Goal: Complete application form

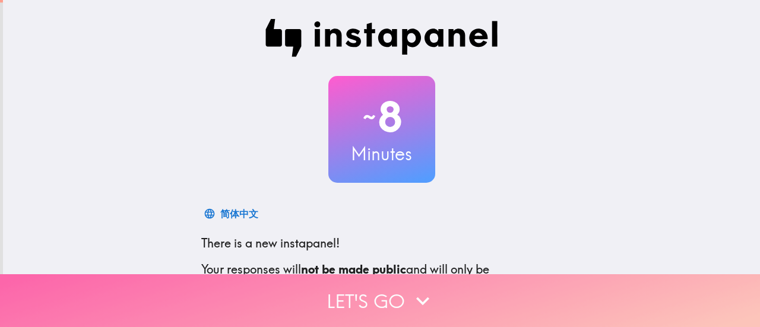
click at [422, 292] on icon "button" at bounding box center [422, 301] width 26 height 26
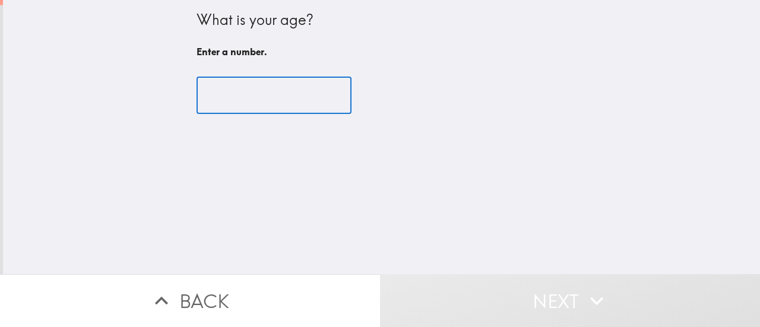
click at [266, 94] on input "number" at bounding box center [273, 95] width 155 height 37
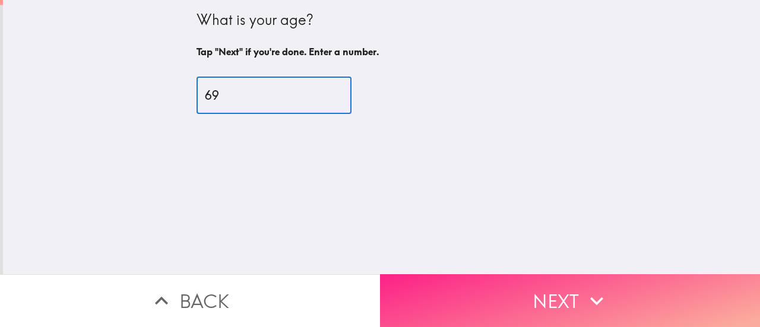
type input "69"
click at [437, 288] on button "Next" at bounding box center [570, 300] width 380 height 53
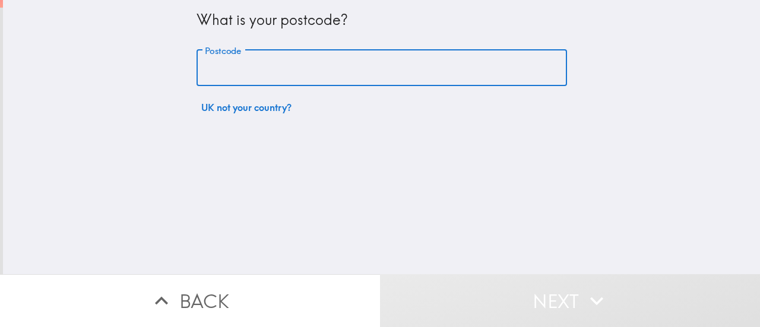
click at [357, 77] on input "Postcode" at bounding box center [381, 68] width 370 height 37
type input "N28HP"
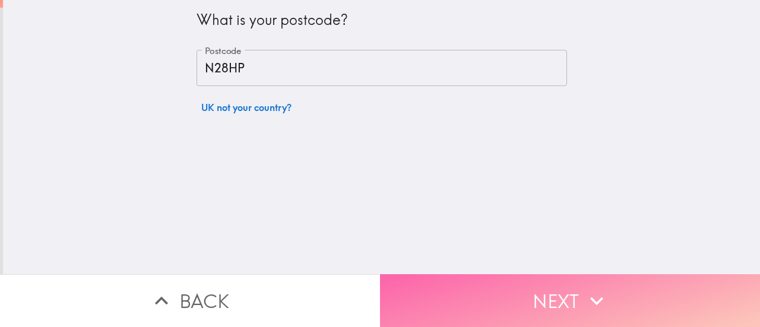
click at [488, 281] on button "Next" at bounding box center [570, 300] width 380 height 53
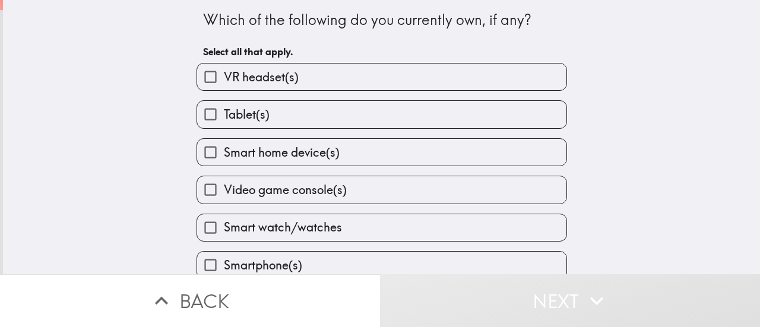
drag, startPoint x: 745, startPoint y: 121, endPoint x: 749, endPoint y: 151, distance: 30.5
click at [749, 151] on div "Which of the following do you currently own, if any? Select all that apply. VR …" at bounding box center [381, 137] width 757 height 274
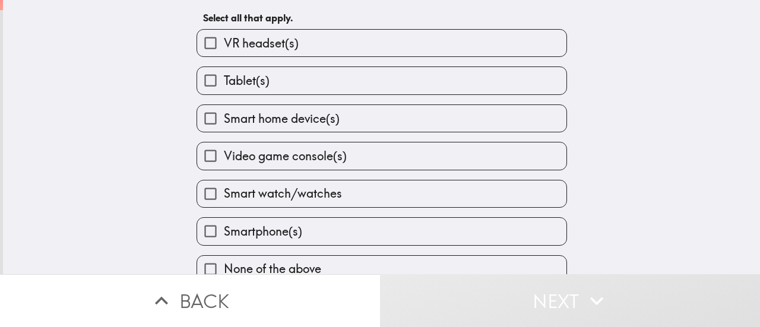
scroll to position [54, 0]
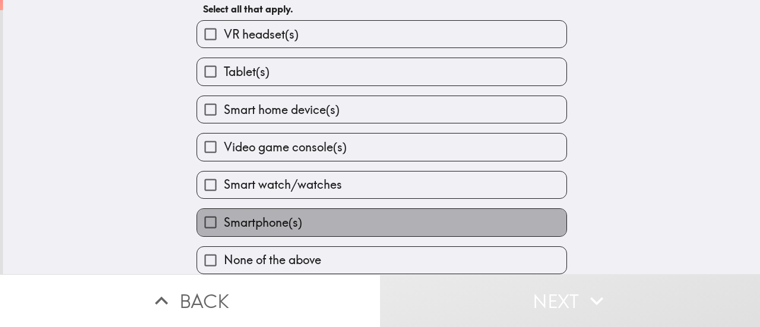
click at [458, 218] on label "Smartphone(s)" at bounding box center [381, 222] width 369 height 27
click at [224, 218] on input "Smartphone(s)" at bounding box center [210, 222] width 27 height 27
checkbox input "true"
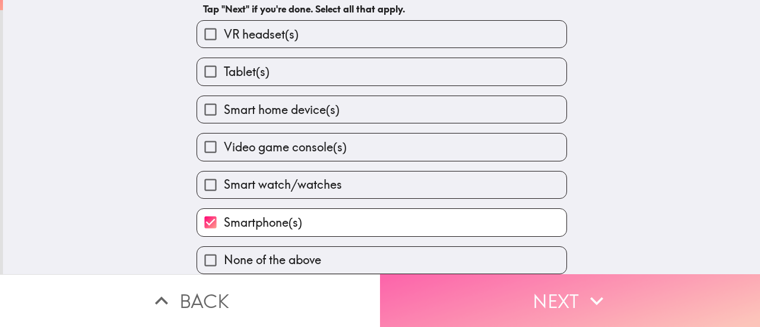
click at [476, 284] on button "Next" at bounding box center [570, 300] width 380 height 53
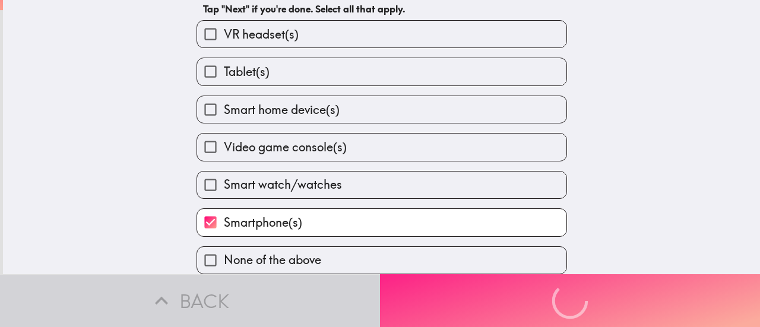
scroll to position [0, 0]
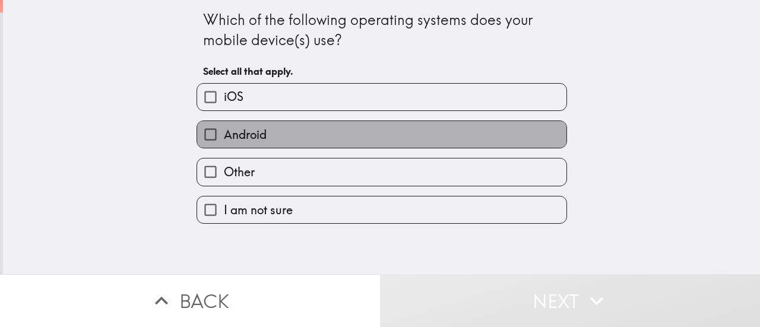
click at [310, 141] on label "Android" at bounding box center [381, 134] width 369 height 27
click at [224, 141] on input "Android" at bounding box center [210, 134] width 27 height 27
checkbox input "true"
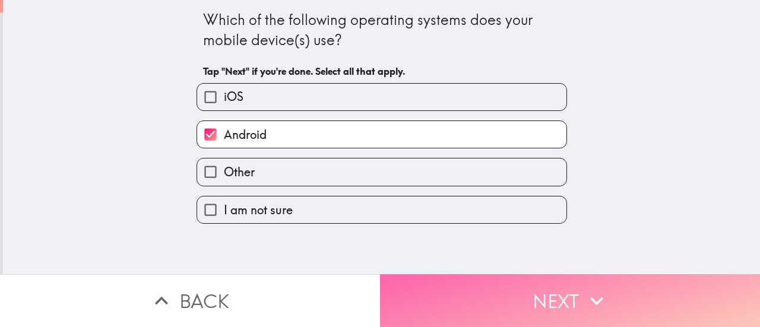
click at [445, 287] on button "Next" at bounding box center [570, 300] width 380 height 53
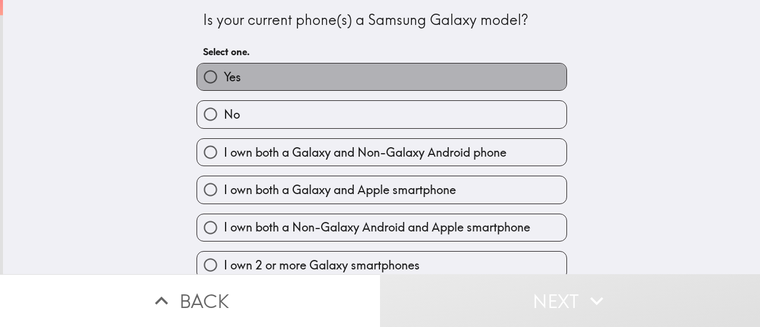
click at [275, 76] on label "Yes" at bounding box center [381, 76] width 369 height 27
click at [224, 76] on input "Yes" at bounding box center [210, 76] width 27 height 27
radio input "true"
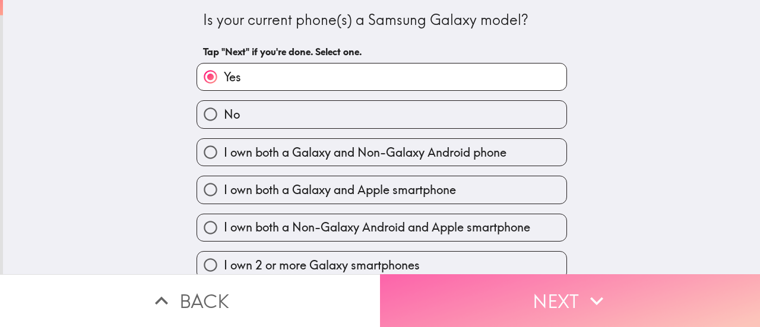
click at [482, 289] on button "Next" at bounding box center [570, 300] width 380 height 53
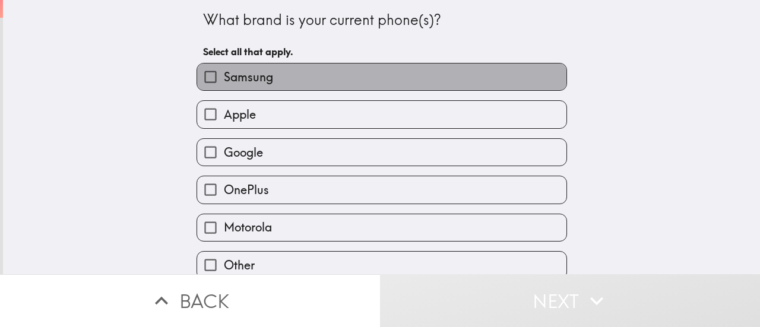
click at [317, 77] on label "Samsung" at bounding box center [381, 76] width 369 height 27
click at [224, 77] on input "Samsung" at bounding box center [210, 76] width 27 height 27
checkbox input "true"
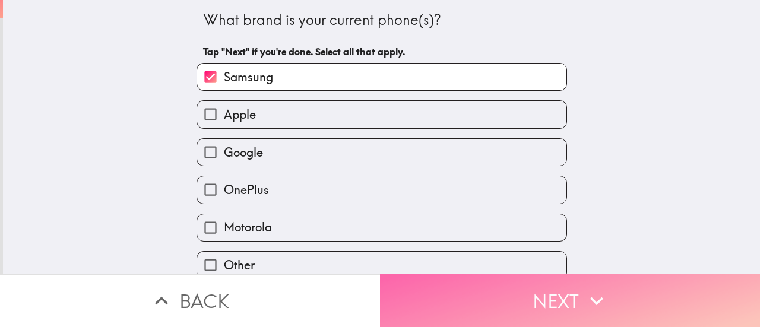
click at [453, 287] on button "Next" at bounding box center [570, 300] width 380 height 53
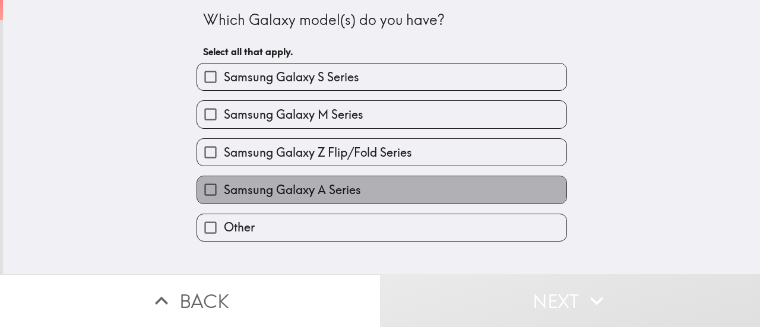
click at [334, 187] on span "Samsung Galaxy A Series" at bounding box center [292, 190] width 137 height 17
click at [224, 187] on input "Samsung Galaxy A Series" at bounding box center [210, 189] width 27 height 27
checkbox input "true"
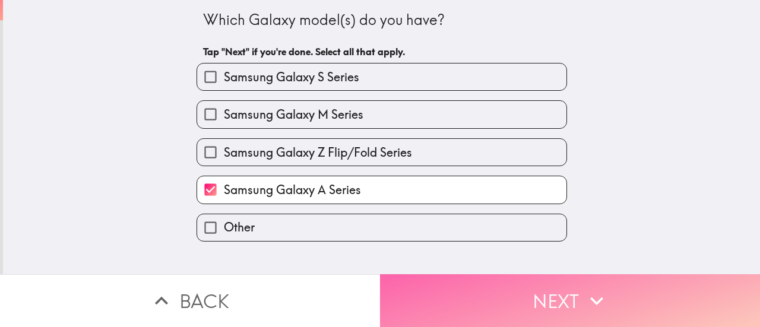
click at [516, 291] on button "Next" at bounding box center [570, 300] width 380 height 53
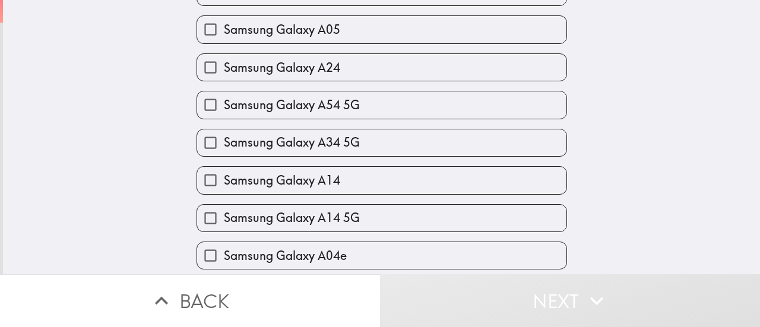
scroll to position [541, 0]
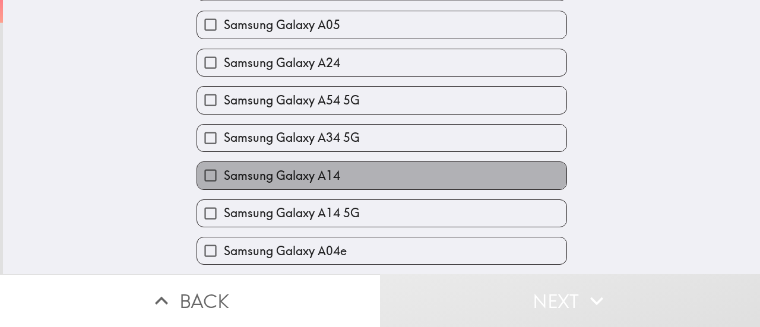
click at [527, 182] on label "Samsung Galaxy A14" at bounding box center [381, 175] width 369 height 27
click at [224, 182] on input "Samsung Galaxy A14" at bounding box center [210, 175] width 27 height 27
checkbox input "true"
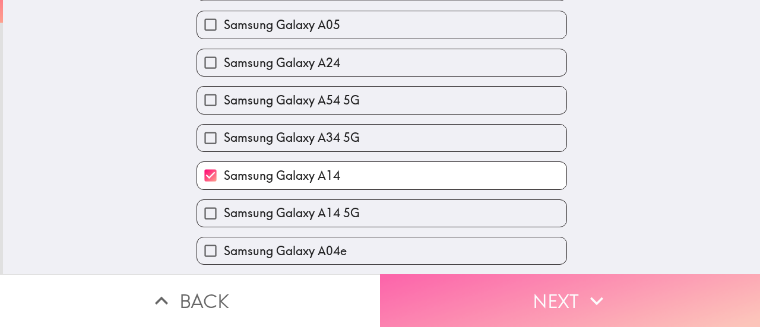
click at [687, 291] on button "Next" at bounding box center [570, 300] width 380 height 53
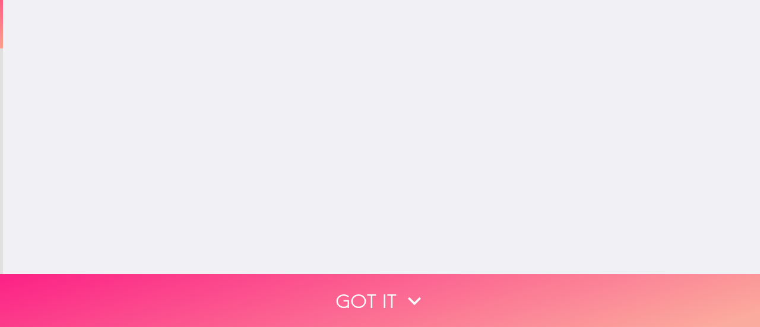
scroll to position [0, 0]
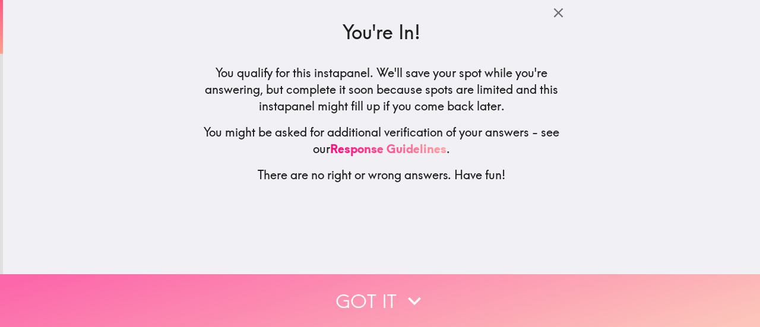
click at [370, 293] on button "Got it" at bounding box center [380, 300] width 760 height 53
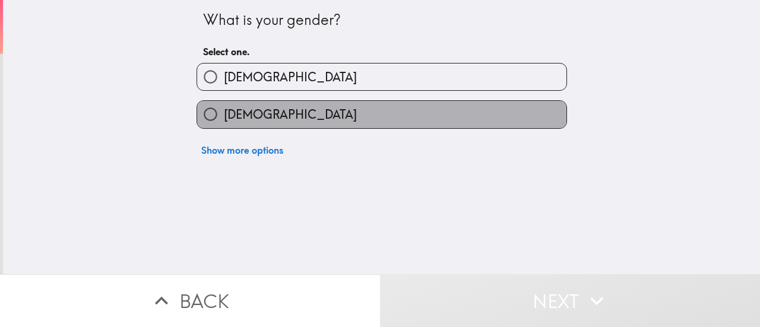
click at [263, 109] on label "[DEMOGRAPHIC_DATA]" at bounding box center [381, 114] width 369 height 27
click at [224, 109] on input "[DEMOGRAPHIC_DATA]" at bounding box center [210, 114] width 27 height 27
radio input "true"
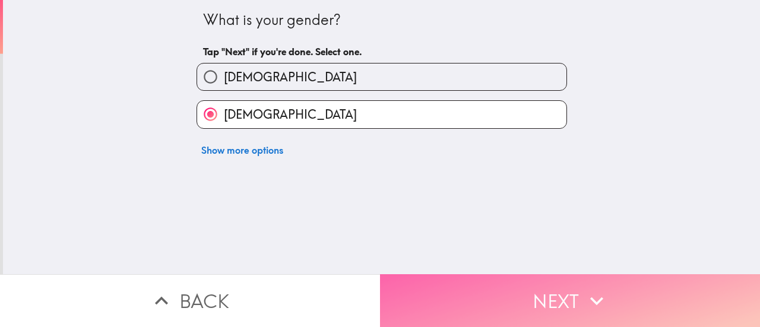
click at [442, 281] on button "Next" at bounding box center [570, 300] width 380 height 53
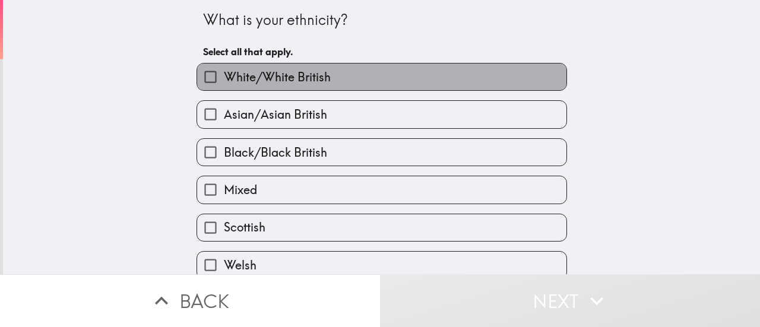
click at [328, 83] on label "White/White British" at bounding box center [381, 76] width 369 height 27
click at [224, 83] on input "White/White British" at bounding box center [210, 76] width 27 height 27
checkbox input "true"
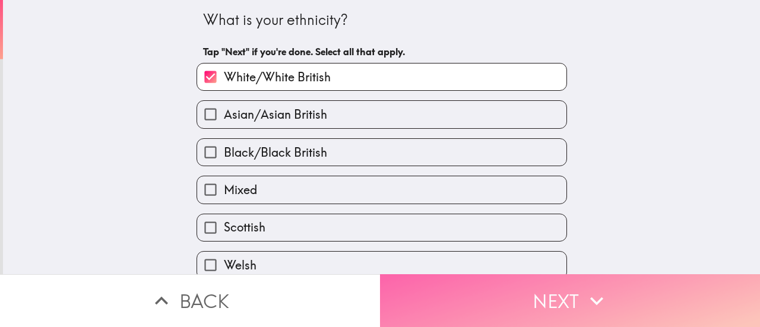
click at [512, 306] on button "Next" at bounding box center [570, 300] width 380 height 53
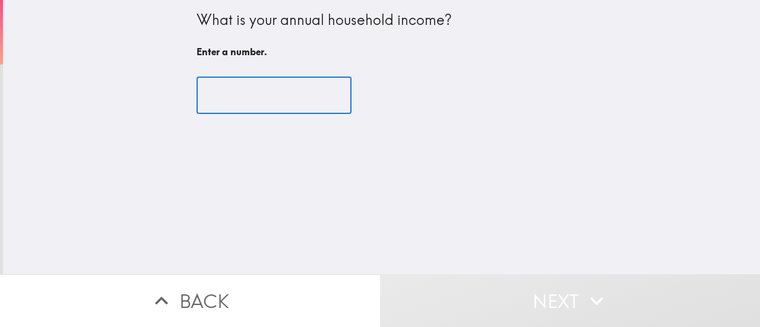
click at [207, 103] on input "number" at bounding box center [273, 95] width 155 height 37
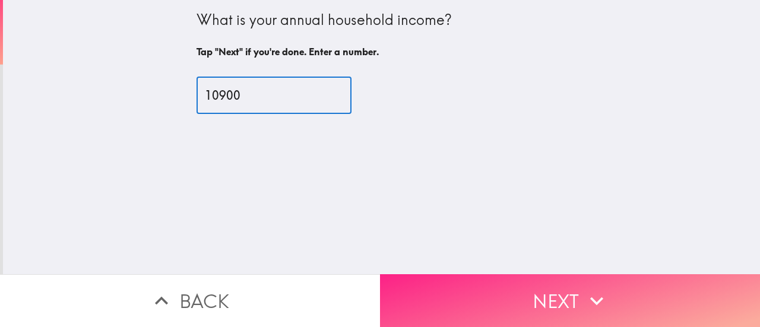
type input "10900"
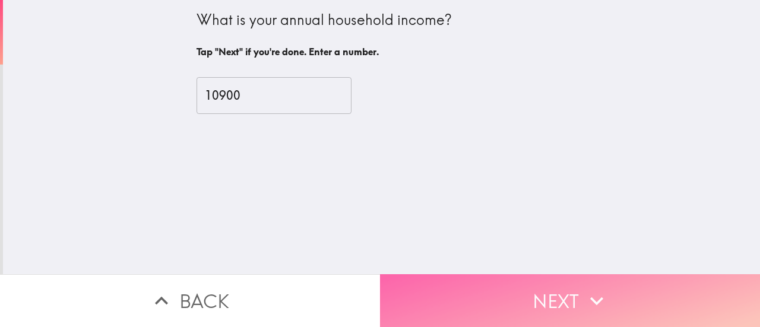
click at [421, 288] on button "Next" at bounding box center [570, 300] width 380 height 53
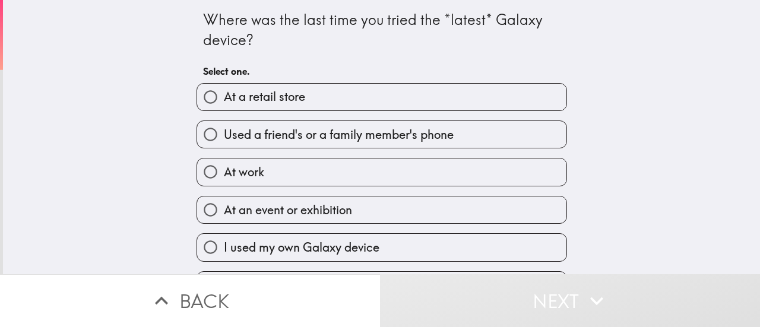
drag, startPoint x: 309, startPoint y: 149, endPoint x: 334, endPoint y: 100, distance: 55.2
click at [334, 100] on div "At a retail store Used a friend's or a family member's phone At work At an even…" at bounding box center [377, 205] width 380 height 263
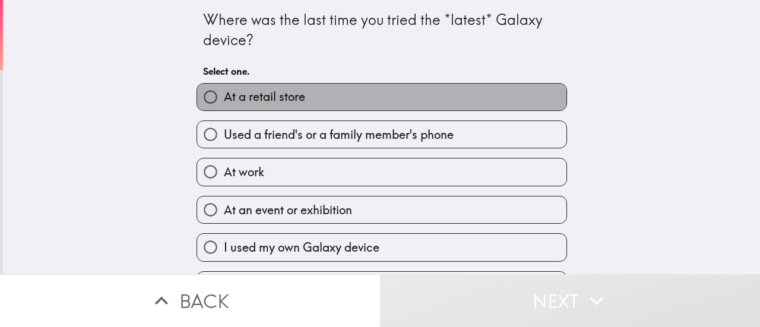
click at [334, 100] on label "At a retail store" at bounding box center [381, 97] width 369 height 27
click at [224, 100] on input "At a retail store" at bounding box center [210, 97] width 27 height 27
radio input "true"
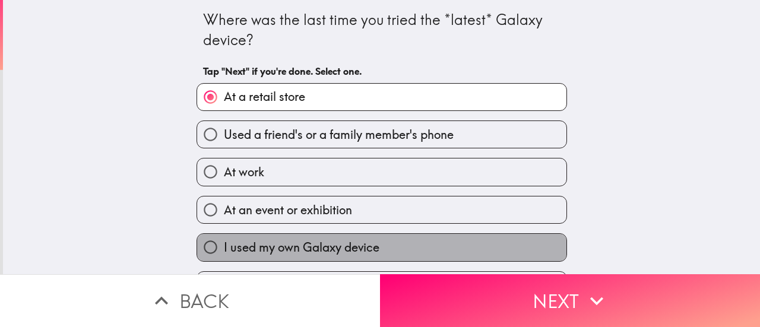
click at [430, 249] on label "I used my own Galaxy device" at bounding box center [381, 247] width 369 height 27
click at [224, 249] on input "I used my own Galaxy device" at bounding box center [210, 247] width 27 height 27
radio input "true"
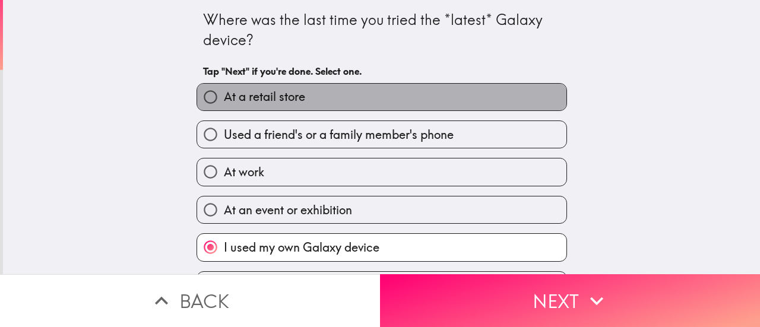
click at [377, 96] on label "At a retail store" at bounding box center [381, 97] width 369 height 27
click at [224, 96] on input "At a retail store" at bounding box center [210, 97] width 27 height 27
radio input "true"
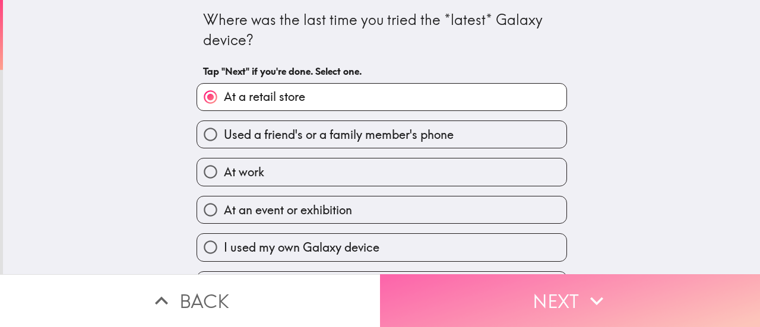
click at [474, 301] on button "Next" at bounding box center [570, 300] width 380 height 53
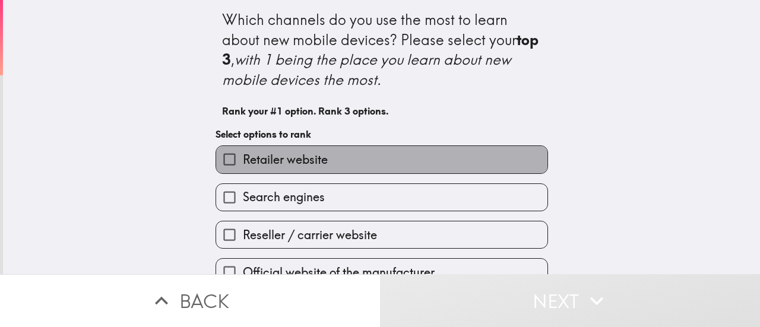
click at [331, 163] on label "Retailer website" at bounding box center [381, 159] width 331 height 27
click at [243, 163] on input "Retailer website" at bounding box center [229, 159] width 27 height 27
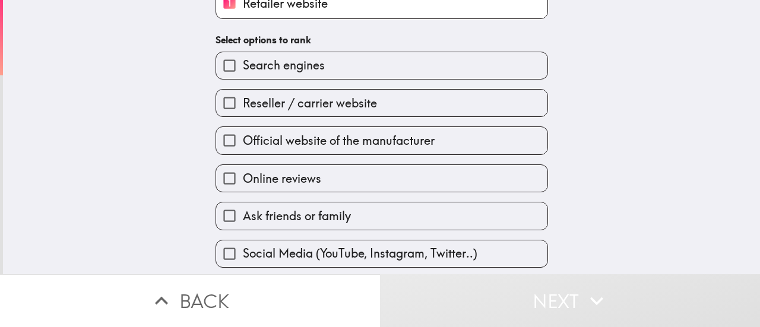
scroll to position [177, 0]
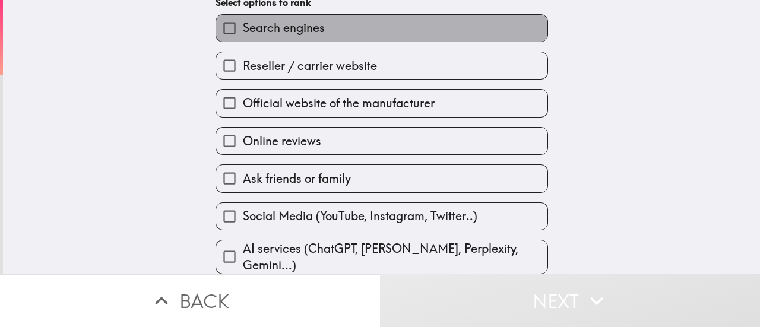
click at [271, 24] on span "Search engines" at bounding box center [284, 28] width 82 height 17
click at [243, 24] on input "Search engines" at bounding box center [229, 28] width 27 height 27
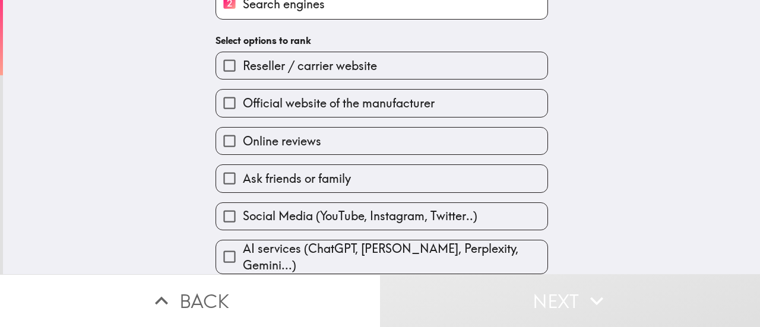
scroll to position [179, 0]
click at [322, 137] on label "Online reviews" at bounding box center [381, 141] width 331 height 27
click at [243, 137] on input "Online reviews" at bounding box center [229, 141] width 27 height 27
click at [322, 112] on span "Official website of the manufacturer" at bounding box center [339, 103] width 192 height 17
click at [243, 116] on input "Official website of the manufacturer" at bounding box center [229, 103] width 27 height 27
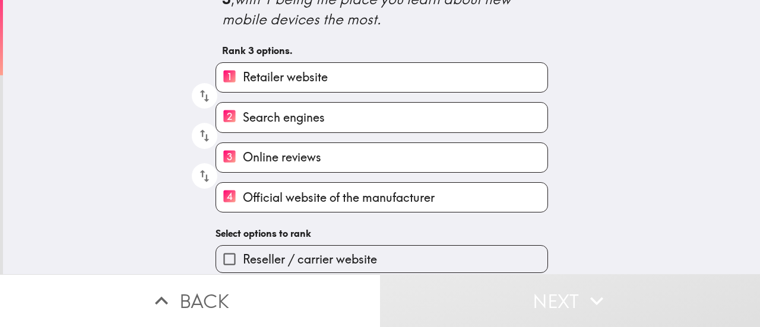
scroll to position [63, 0]
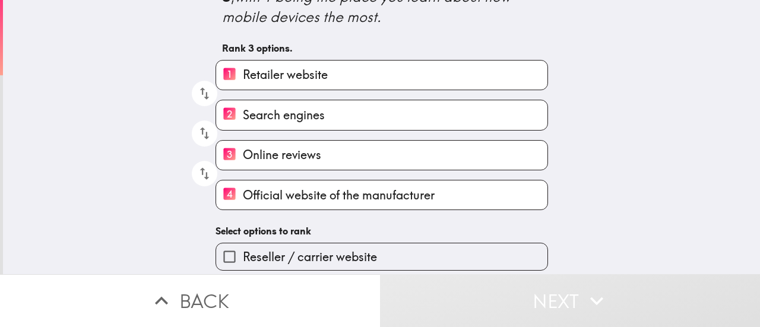
click at [291, 163] on span "Online reviews" at bounding box center [282, 155] width 78 height 17
click at [243, 163] on input "3 Online reviews" at bounding box center [229, 155] width 27 height 29
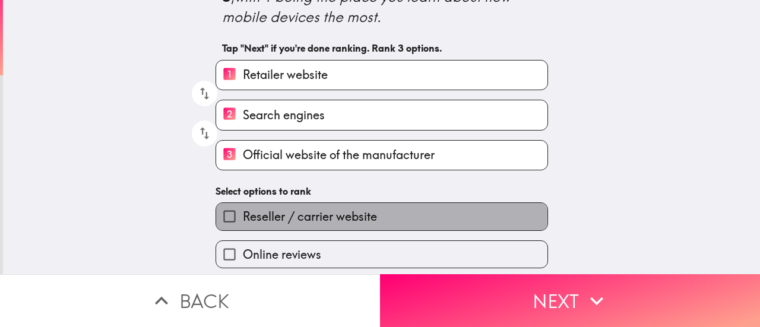
click at [290, 215] on span "Reseller / carrier website" at bounding box center [310, 216] width 134 height 17
click at [243, 215] on input "Reseller / carrier website" at bounding box center [229, 216] width 27 height 27
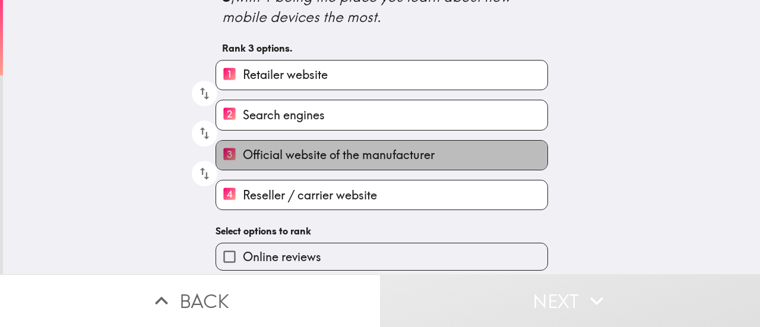
click at [272, 158] on span "Official website of the manufacturer" at bounding box center [339, 155] width 192 height 17
click at [243, 158] on input "3 Official website of the manufacturer" at bounding box center [229, 155] width 27 height 29
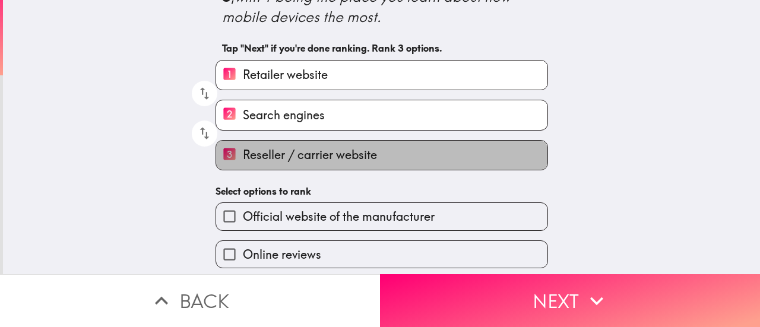
click at [262, 153] on span "Reseller / carrier website" at bounding box center [310, 155] width 134 height 17
click at [243, 153] on input "3 Reseller / carrier website" at bounding box center [229, 155] width 27 height 29
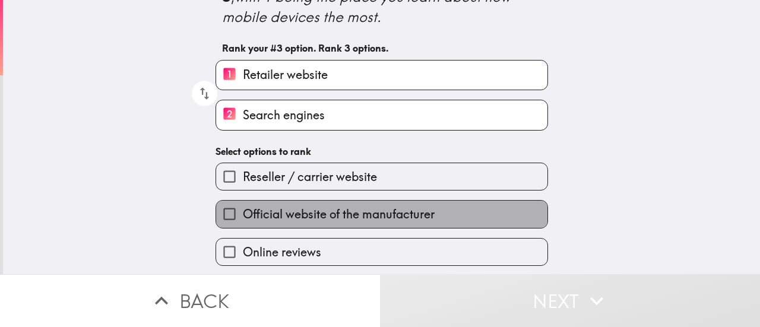
click at [267, 211] on span "Official website of the manufacturer" at bounding box center [339, 214] width 192 height 17
click at [243, 211] on input "Official website of the manufacturer" at bounding box center [229, 214] width 27 height 27
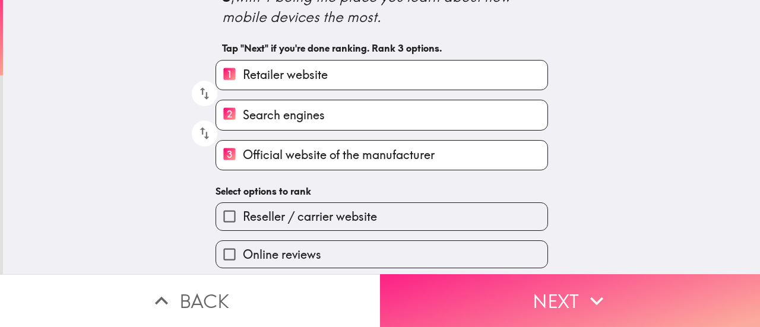
click at [479, 292] on button "Next" at bounding box center [570, 300] width 380 height 53
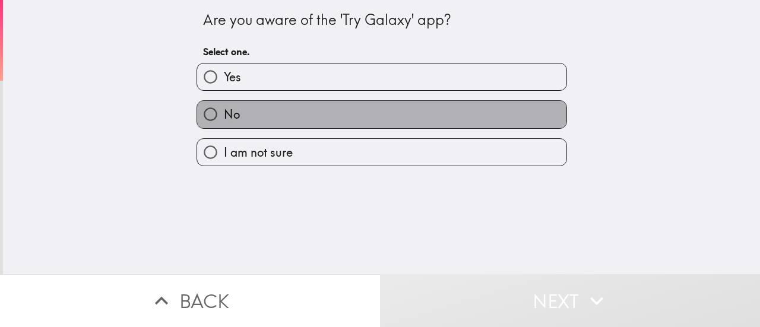
click at [348, 122] on label "No" at bounding box center [381, 114] width 369 height 27
click at [224, 122] on input "No" at bounding box center [210, 114] width 27 height 27
radio input "true"
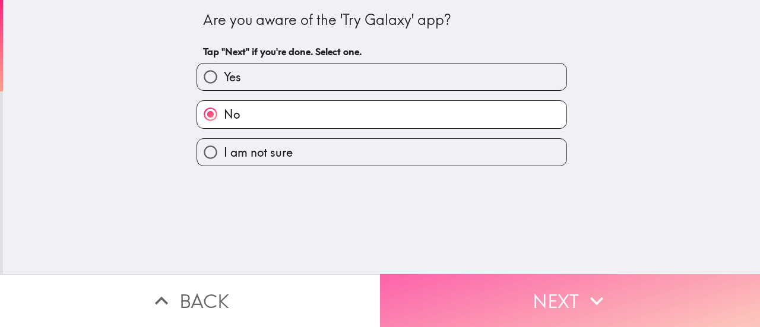
click at [451, 281] on button "Next" at bounding box center [570, 300] width 380 height 53
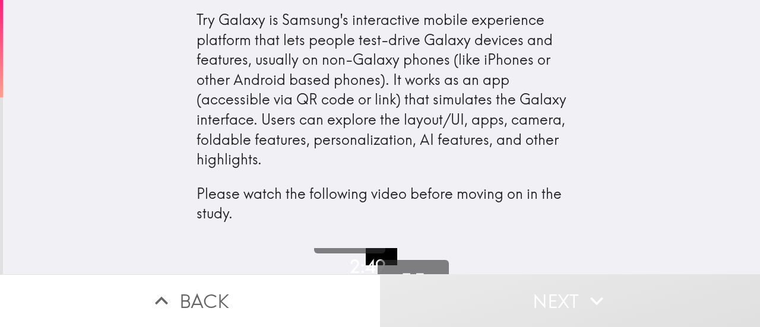
click at [592, 207] on div "Try Galaxy is Samsung's interactive mobile experience platform that lets people…" at bounding box center [381, 124] width 757 height 248
click at [394, 247] on div "Enter fullscreen" at bounding box center [404, 243] width 61 height 15
click at [411, 243] on div "Enter fullscreen" at bounding box center [404, 243] width 61 height 15
click at [655, 182] on div "Try Galaxy is Samsung's interactive mobile experience platform that lets people…" at bounding box center [381, 124] width 757 height 248
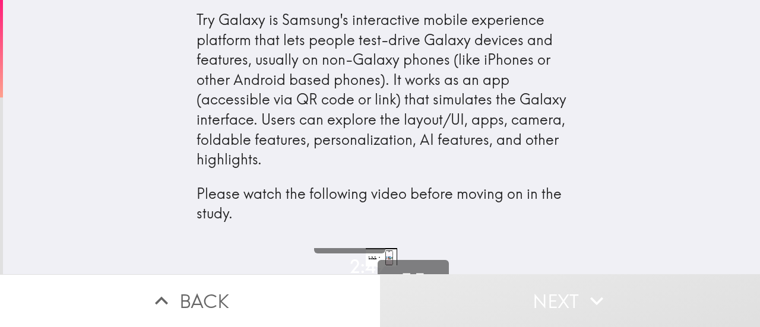
click at [556, 108] on div "Try Galaxy is Samsung's interactive mobile experience platform that lets people…" at bounding box center [381, 117] width 370 height 214
click at [361, 256] on div "2:49" at bounding box center [368, 266] width 36 height 25
click at [376, 255] on video "button" at bounding box center [381, 257] width 31 height 17
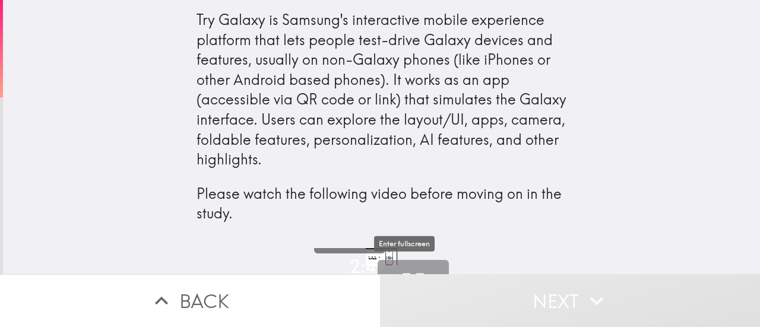
click at [388, 261] on button "Fullscreen" at bounding box center [412, 295] width 71 height 71
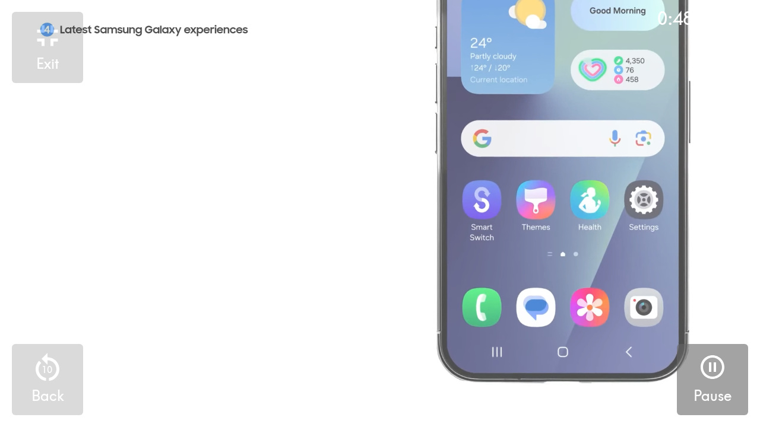
drag, startPoint x: 610, startPoint y: 232, endPoint x: 592, endPoint y: 293, distance: 63.8
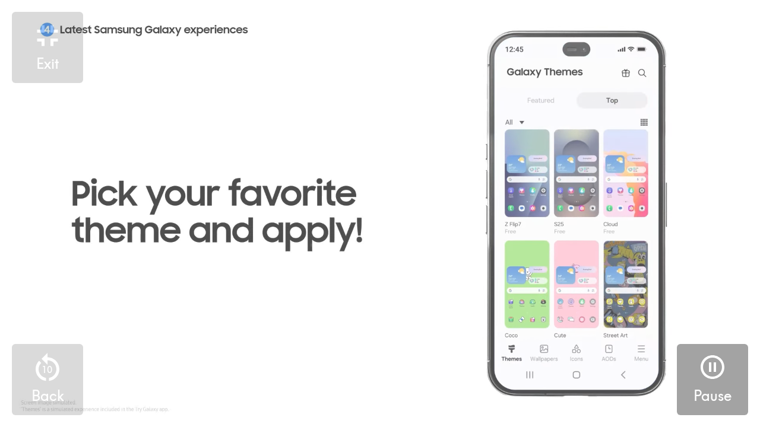
click at [592, 293] on video "button" at bounding box center [380, 213] width 760 height 427
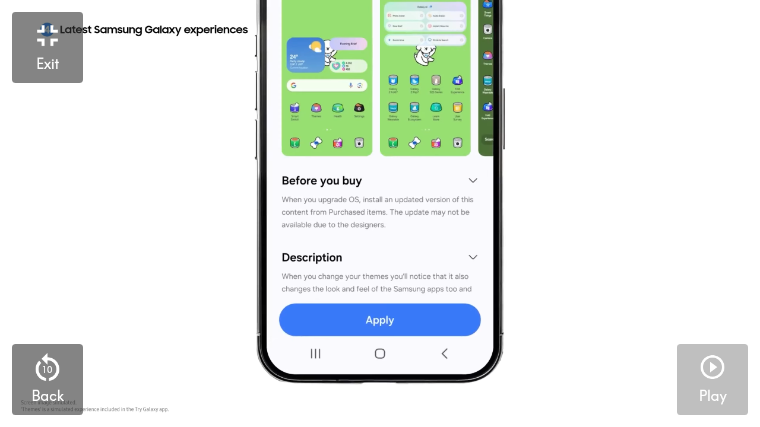
click at [704, 326] on icon "button" at bounding box center [712, 367] width 28 height 28
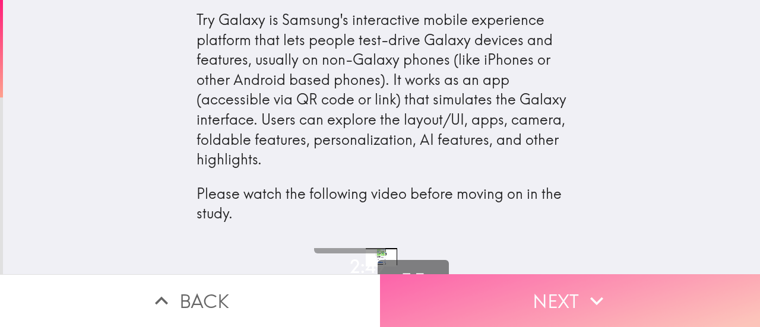
click at [573, 303] on button "Next" at bounding box center [570, 300] width 380 height 53
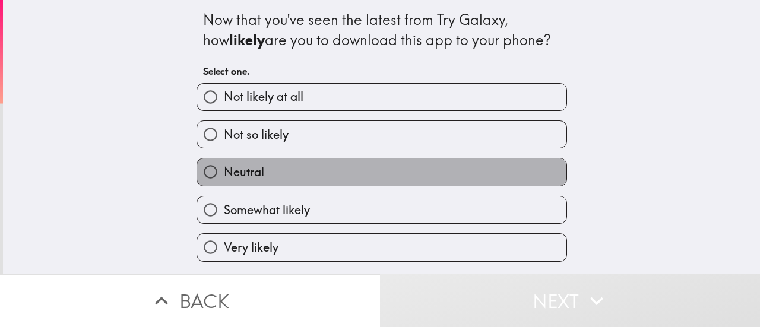
click at [364, 179] on label "Neutral" at bounding box center [381, 171] width 369 height 27
click at [224, 179] on input "Neutral" at bounding box center [210, 171] width 27 height 27
radio input "true"
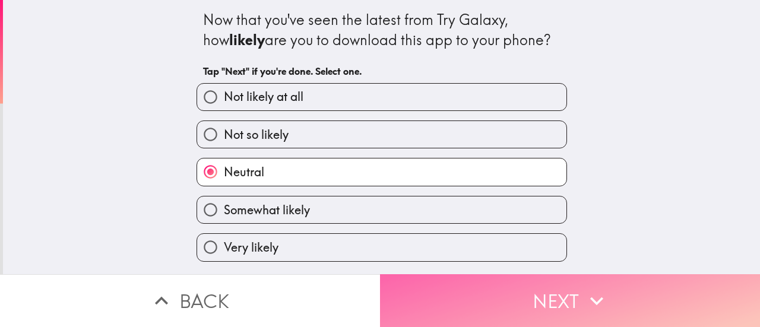
click at [502, 284] on button "Next" at bounding box center [570, 300] width 380 height 53
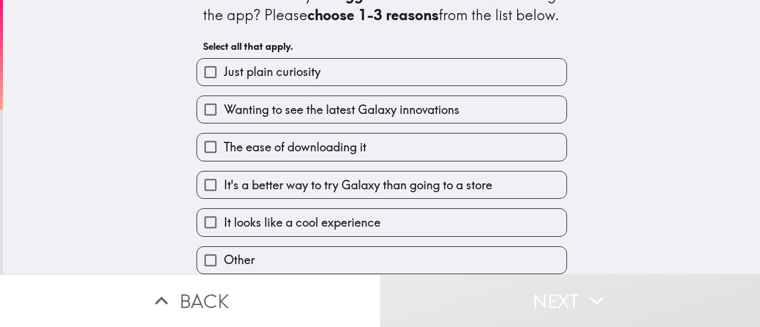
scroll to position [56, 0]
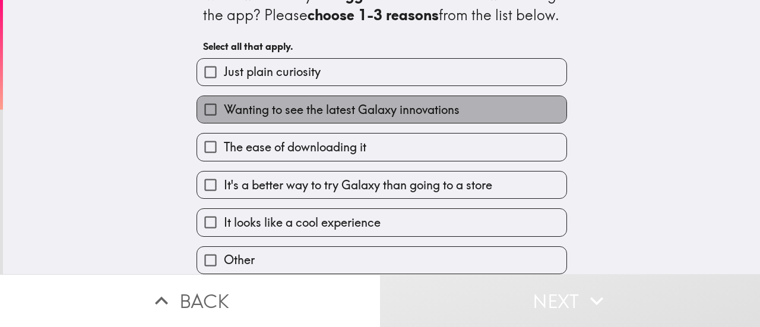
click at [241, 104] on span "Wanting to see the latest Galaxy innovations" at bounding box center [342, 109] width 236 height 17
click at [224, 104] on input "Wanting to see the latest Galaxy innovations" at bounding box center [210, 109] width 27 height 27
checkbox input "true"
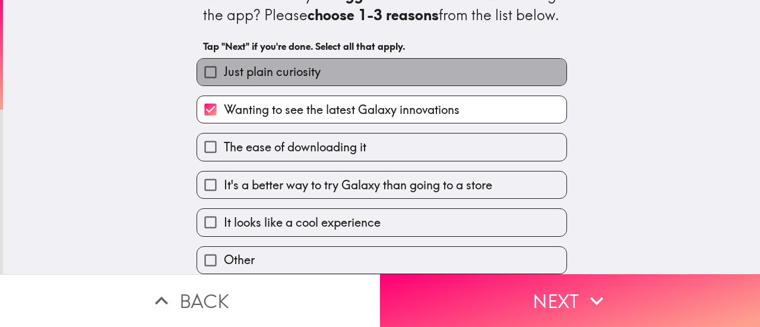
click at [286, 65] on span "Just plain curiosity" at bounding box center [272, 71] width 97 height 17
click at [224, 65] on input "Just plain curiosity" at bounding box center [210, 72] width 27 height 27
checkbox input "true"
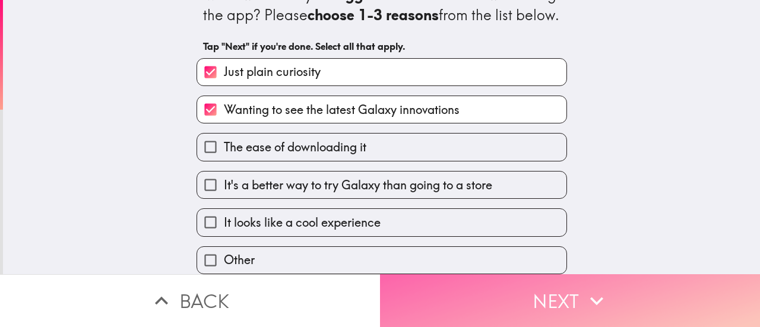
click at [425, 294] on button "Next" at bounding box center [570, 300] width 380 height 53
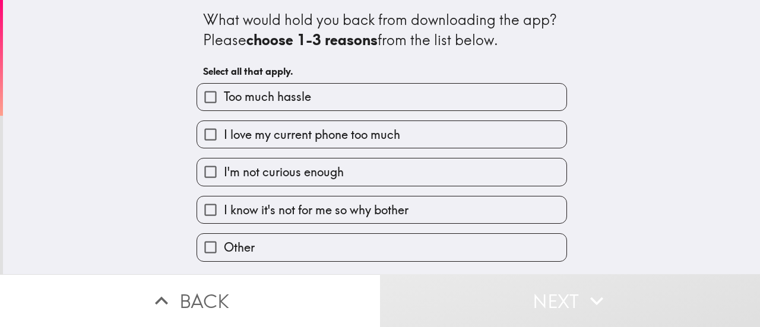
click at [294, 99] on span "Too much hassle" at bounding box center [267, 96] width 87 height 17
click at [224, 99] on input "Too much hassle" at bounding box center [210, 97] width 27 height 27
checkbox input "true"
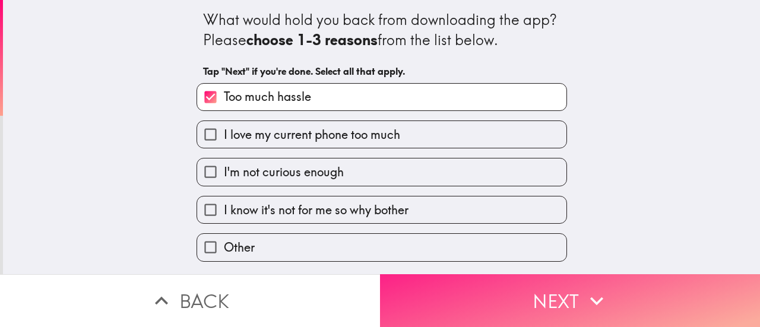
click at [432, 288] on button "Next" at bounding box center [570, 300] width 380 height 53
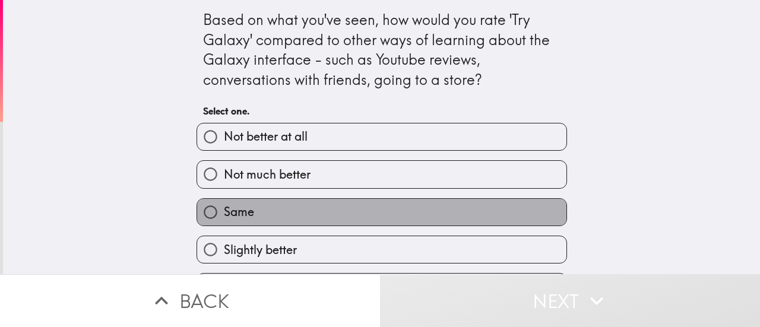
click at [336, 221] on label "Same" at bounding box center [381, 212] width 369 height 27
click at [224, 221] on input "Same" at bounding box center [210, 212] width 27 height 27
radio input "true"
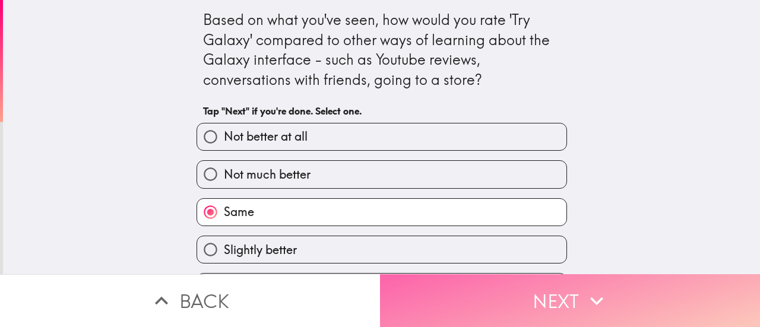
click at [420, 279] on button "Next" at bounding box center [570, 300] width 380 height 53
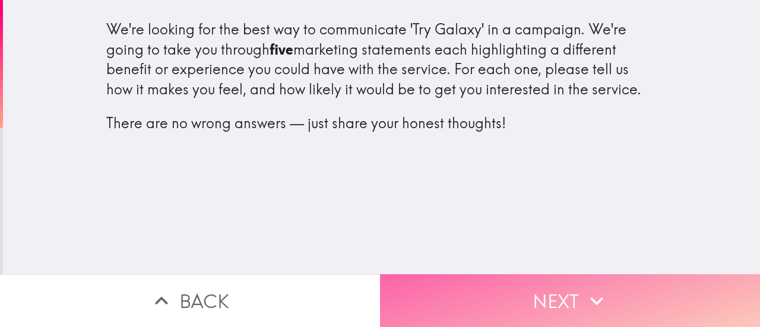
click at [550, 285] on button "Next" at bounding box center [570, 300] width 380 height 53
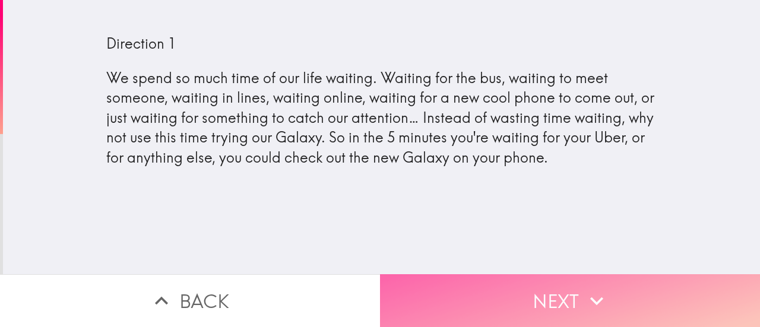
click at [450, 282] on button "Next" at bounding box center [570, 300] width 380 height 53
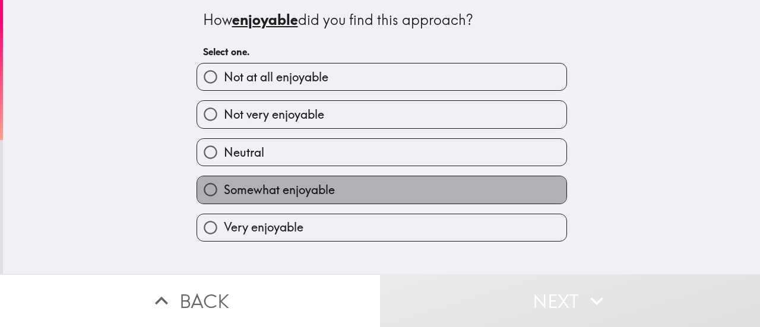
click at [320, 183] on span "Somewhat enjoyable" at bounding box center [279, 190] width 111 height 17
click at [224, 183] on input "Somewhat enjoyable" at bounding box center [210, 189] width 27 height 27
radio input "true"
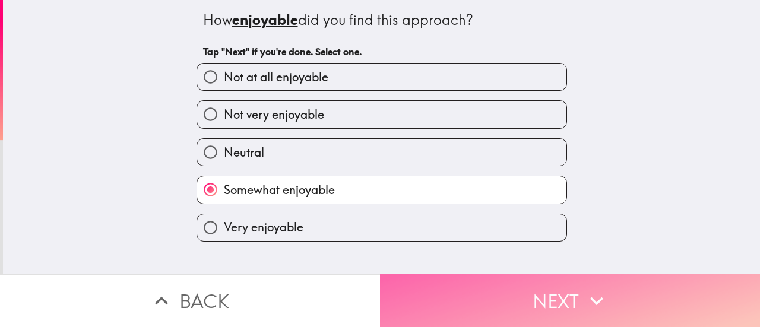
click at [447, 289] on button "Next" at bounding box center [570, 300] width 380 height 53
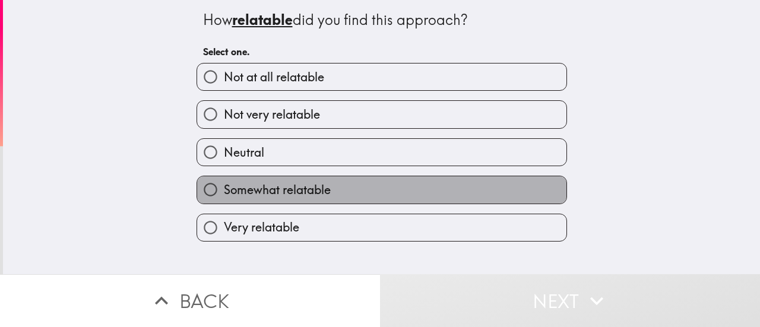
click at [325, 195] on label "Somewhat relatable" at bounding box center [381, 189] width 369 height 27
click at [224, 195] on input "Somewhat relatable" at bounding box center [210, 189] width 27 height 27
radio input "true"
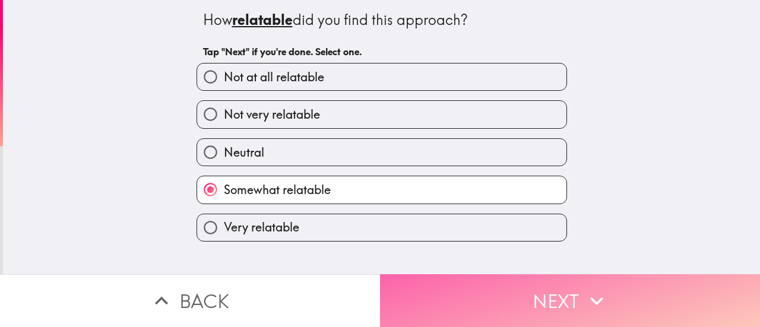
click at [413, 287] on button "Next" at bounding box center [570, 300] width 380 height 53
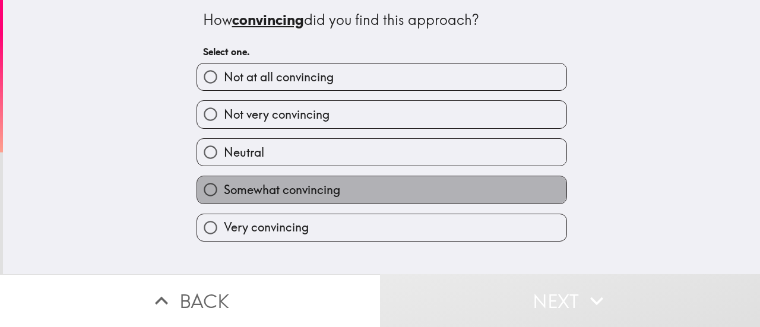
click at [309, 190] on span "Somewhat convincing" at bounding box center [282, 190] width 116 height 17
click at [224, 190] on input "Somewhat convincing" at bounding box center [210, 189] width 27 height 27
radio input "true"
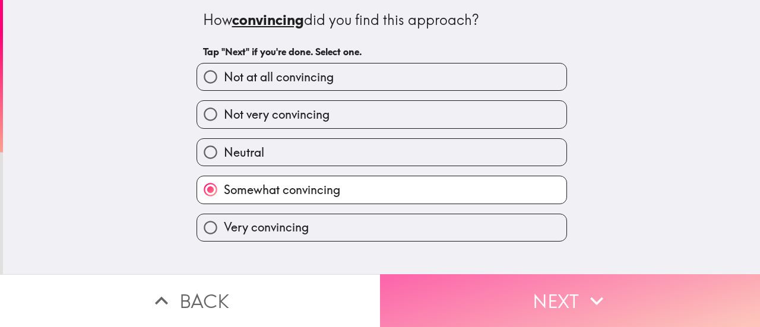
click at [414, 284] on button "Next" at bounding box center [570, 300] width 380 height 53
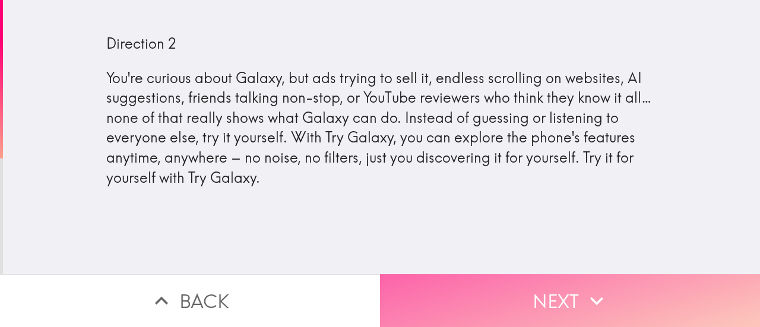
click at [462, 274] on button "Next" at bounding box center [570, 300] width 380 height 53
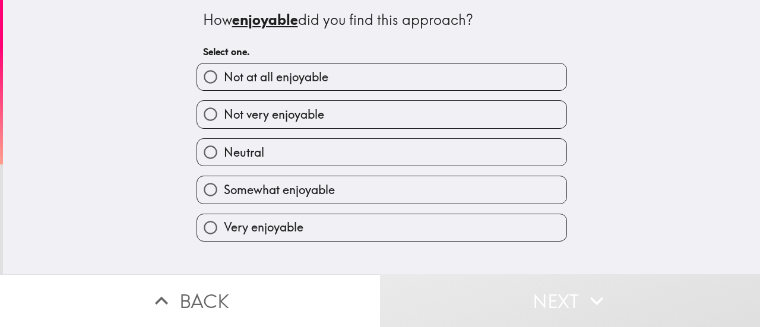
click at [348, 189] on label "Somewhat enjoyable" at bounding box center [381, 189] width 369 height 27
click at [224, 189] on input "Somewhat enjoyable" at bounding box center [210, 189] width 27 height 27
radio input "true"
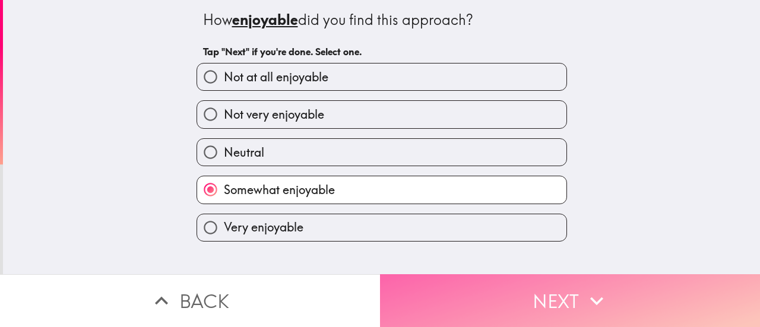
click at [414, 292] on button "Next" at bounding box center [570, 300] width 380 height 53
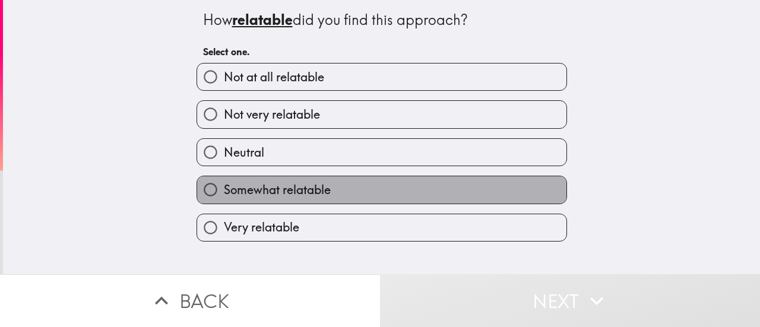
click at [325, 195] on label "Somewhat relatable" at bounding box center [381, 189] width 369 height 27
click at [224, 195] on input "Somewhat relatable" at bounding box center [210, 189] width 27 height 27
radio input "true"
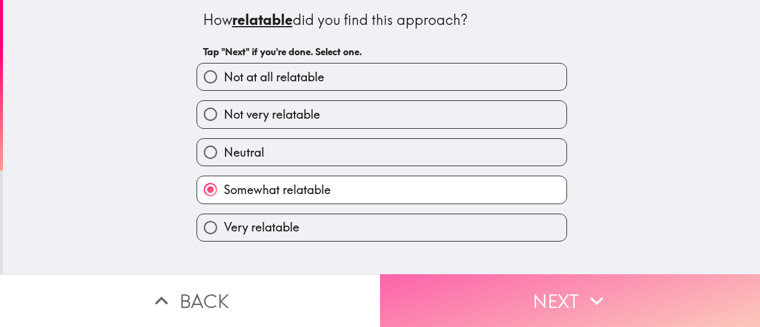
click at [408, 278] on button "Next" at bounding box center [570, 300] width 380 height 53
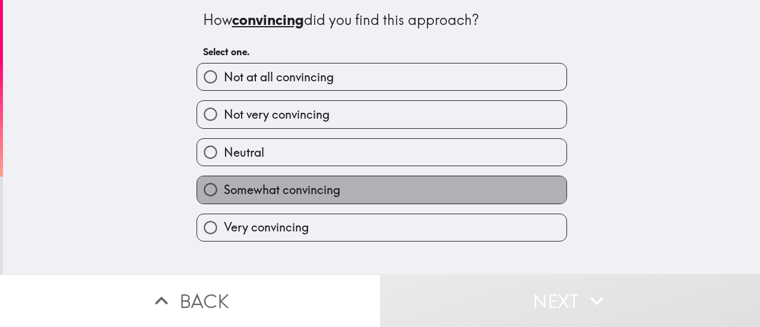
click at [309, 187] on span "Somewhat convincing" at bounding box center [282, 190] width 116 height 17
click at [224, 187] on input "Somewhat convincing" at bounding box center [210, 189] width 27 height 27
radio input "true"
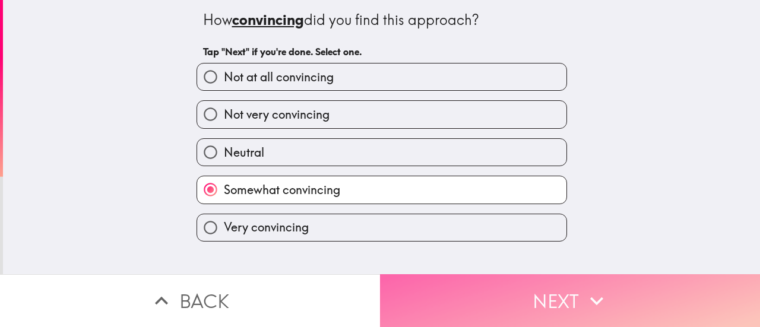
click at [411, 289] on button "Next" at bounding box center [570, 300] width 380 height 53
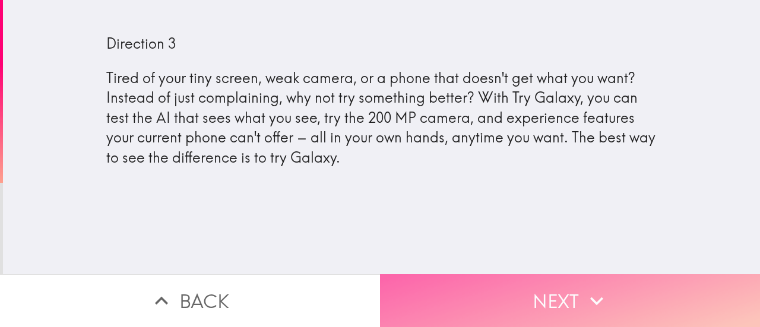
click at [481, 294] on button "Next" at bounding box center [570, 300] width 380 height 53
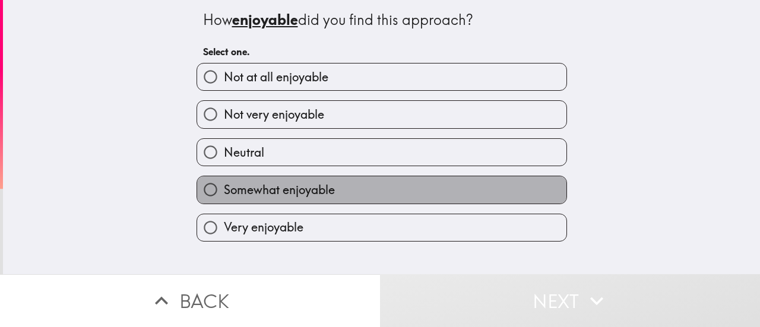
click at [352, 186] on label "Somewhat enjoyable" at bounding box center [381, 189] width 369 height 27
click at [224, 186] on input "Somewhat enjoyable" at bounding box center [210, 189] width 27 height 27
radio input "true"
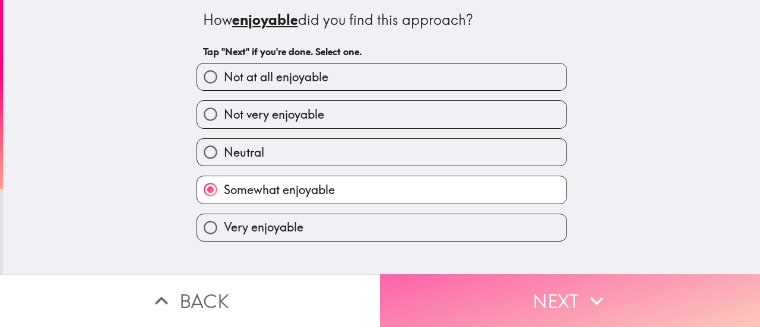
click at [442, 295] on button "Next" at bounding box center [570, 300] width 380 height 53
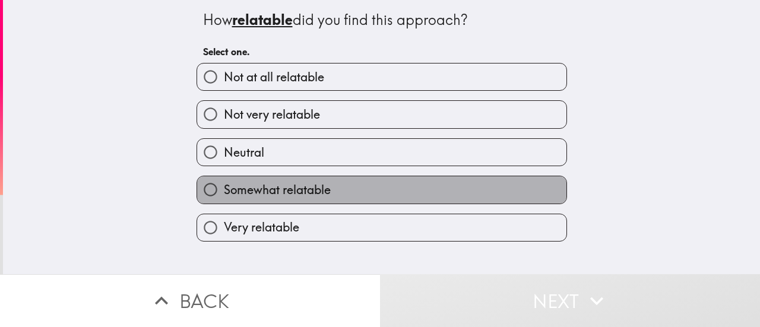
click at [338, 196] on label "Somewhat relatable" at bounding box center [381, 189] width 369 height 27
click at [224, 196] on input "Somewhat relatable" at bounding box center [210, 189] width 27 height 27
radio input "true"
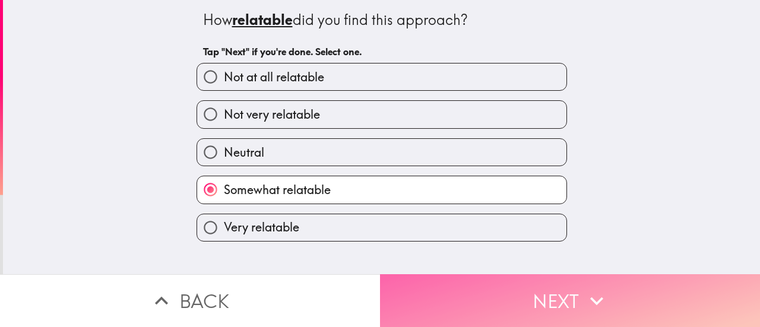
click at [411, 289] on button "Next" at bounding box center [570, 300] width 380 height 53
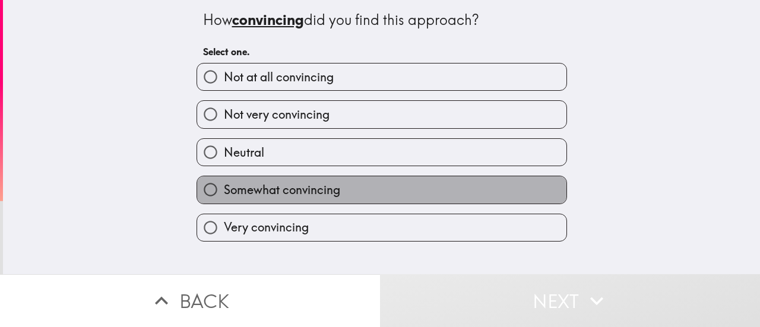
click at [344, 193] on label "Somewhat convincing" at bounding box center [381, 189] width 369 height 27
click at [224, 193] on input "Somewhat convincing" at bounding box center [210, 189] width 27 height 27
radio input "true"
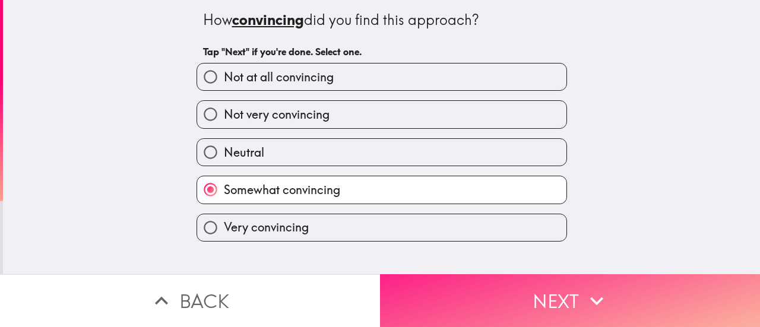
click at [430, 287] on button "Next" at bounding box center [570, 300] width 380 height 53
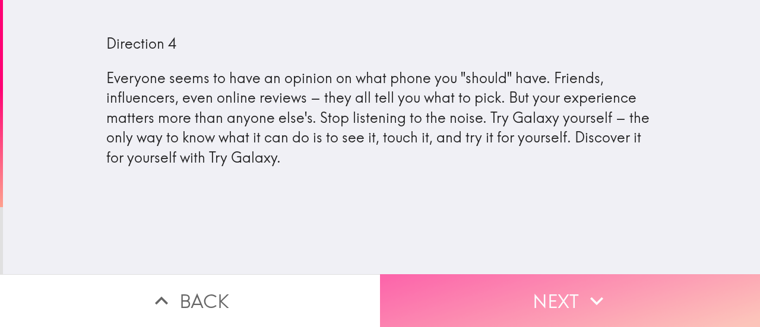
click at [464, 280] on button "Next" at bounding box center [570, 300] width 380 height 53
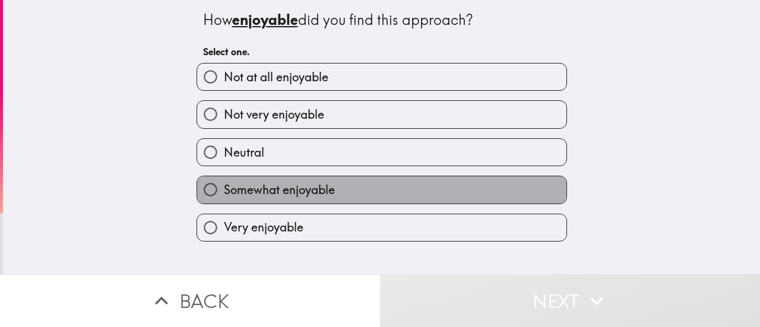
click at [342, 190] on label "Somewhat enjoyable" at bounding box center [381, 189] width 369 height 27
click at [224, 190] on input "Somewhat enjoyable" at bounding box center [210, 189] width 27 height 27
radio input "true"
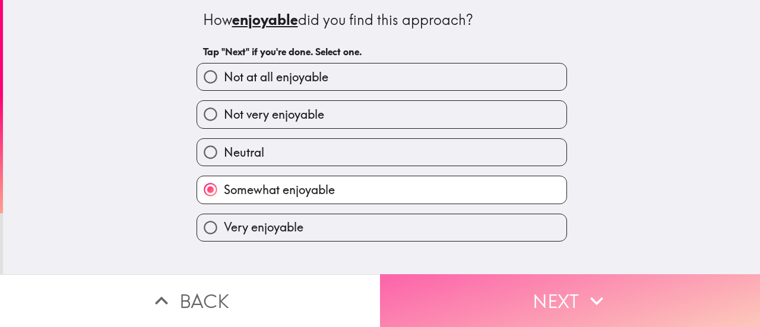
click at [413, 281] on button "Next" at bounding box center [570, 300] width 380 height 53
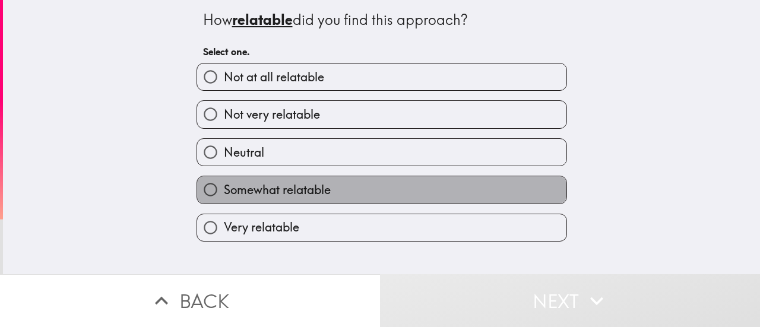
click at [320, 194] on span "Somewhat relatable" at bounding box center [277, 190] width 107 height 17
click at [224, 194] on input "Somewhat relatable" at bounding box center [210, 189] width 27 height 27
radio input "true"
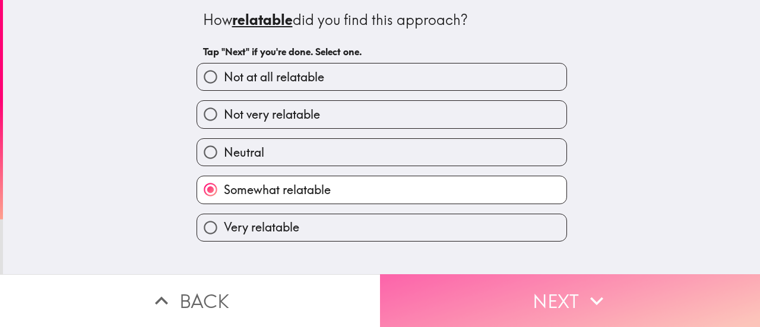
click at [417, 288] on button "Next" at bounding box center [570, 300] width 380 height 53
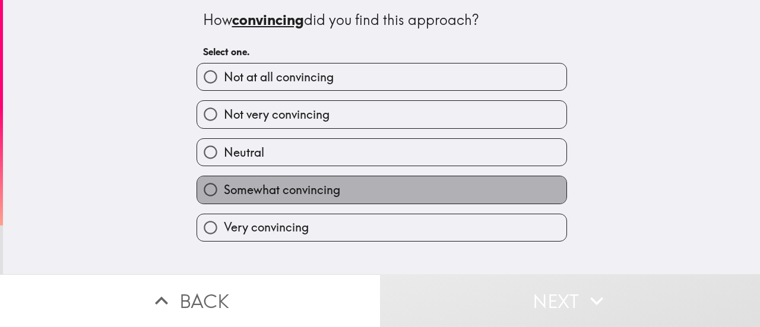
click at [335, 199] on label "Somewhat convincing" at bounding box center [381, 189] width 369 height 27
click at [224, 199] on input "Somewhat convincing" at bounding box center [210, 189] width 27 height 27
radio input "true"
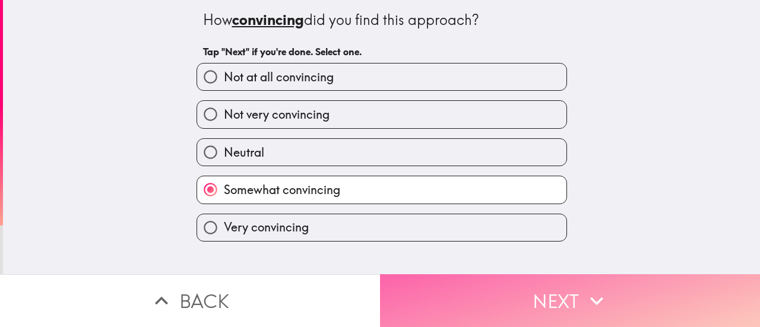
click at [432, 290] on button "Next" at bounding box center [570, 300] width 380 height 53
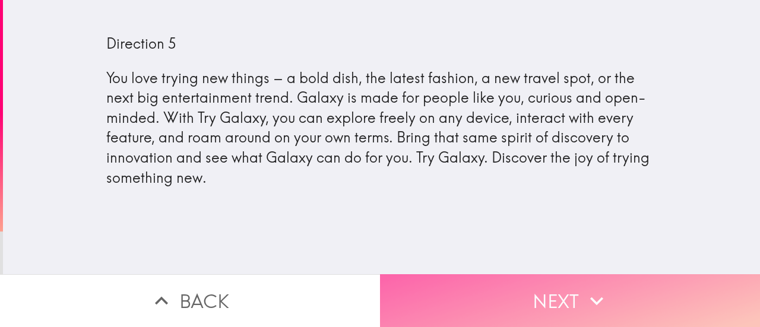
click at [519, 290] on button "Next" at bounding box center [570, 300] width 380 height 53
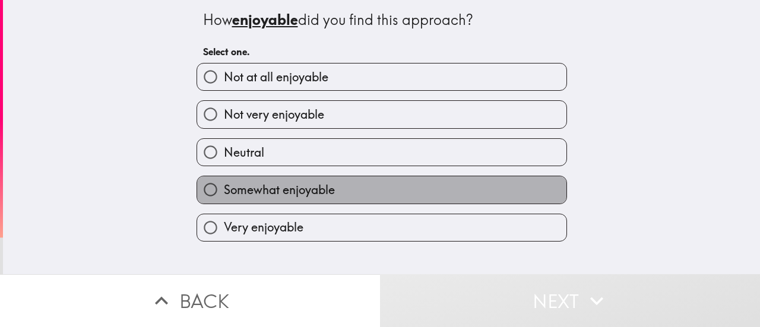
click at [373, 187] on label "Somewhat enjoyable" at bounding box center [381, 189] width 369 height 27
click at [224, 187] on input "Somewhat enjoyable" at bounding box center [210, 189] width 27 height 27
radio input "true"
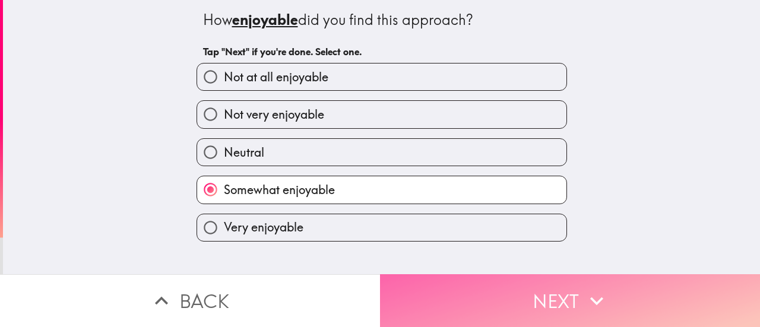
click at [452, 293] on button "Next" at bounding box center [570, 300] width 380 height 53
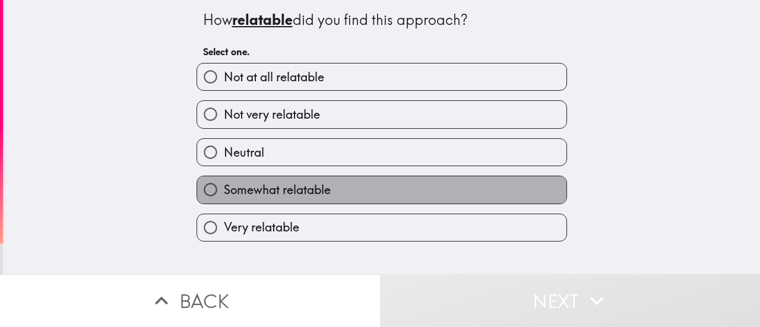
click at [343, 189] on label "Somewhat relatable" at bounding box center [381, 189] width 369 height 27
click at [224, 189] on input "Somewhat relatable" at bounding box center [210, 189] width 27 height 27
radio input "true"
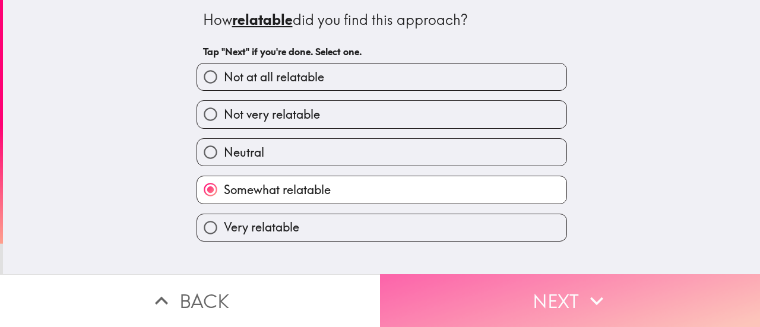
click at [425, 282] on button "Next" at bounding box center [570, 300] width 380 height 53
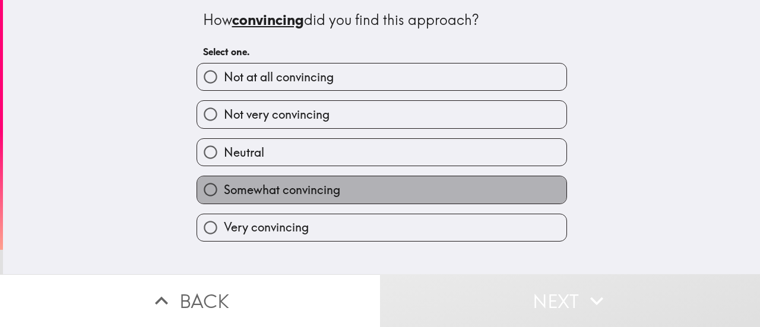
click at [334, 188] on label "Somewhat convincing" at bounding box center [381, 189] width 369 height 27
click at [224, 188] on input "Somewhat convincing" at bounding box center [210, 189] width 27 height 27
radio input "true"
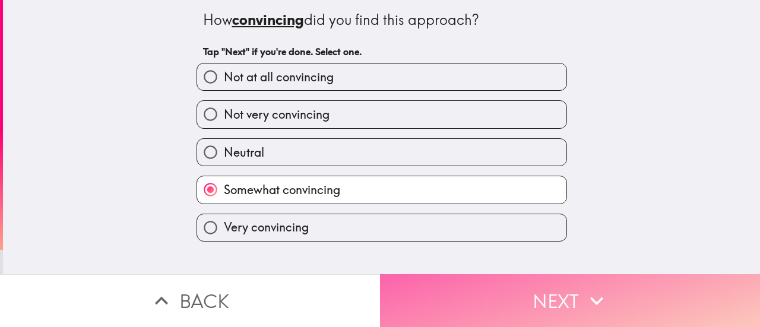
click at [418, 285] on button "Next" at bounding box center [570, 300] width 380 height 53
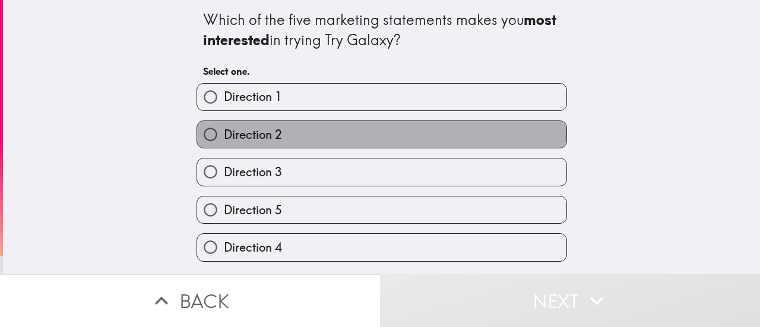
click at [339, 142] on label "Direction 2" at bounding box center [381, 134] width 369 height 27
click at [224, 142] on input "Direction 2" at bounding box center [210, 134] width 27 height 27
radio input "true"
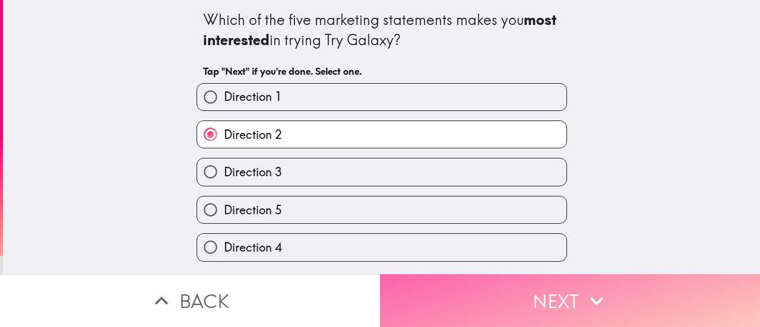
click at [444, 299] on button "Next" at bounding box center [570, 300] width 380 height 53
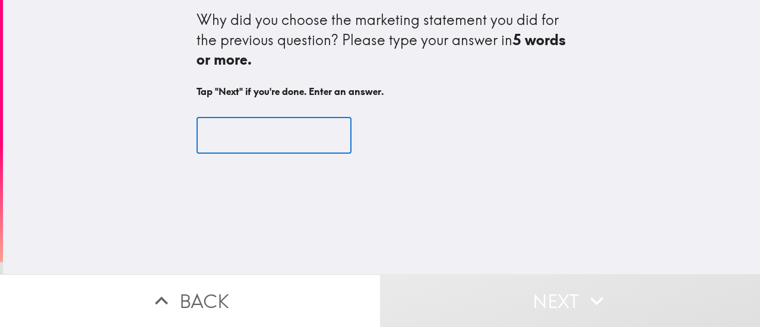
click at [258, 150] on input "text" at bounding box center [273, 135] width 155 height 37
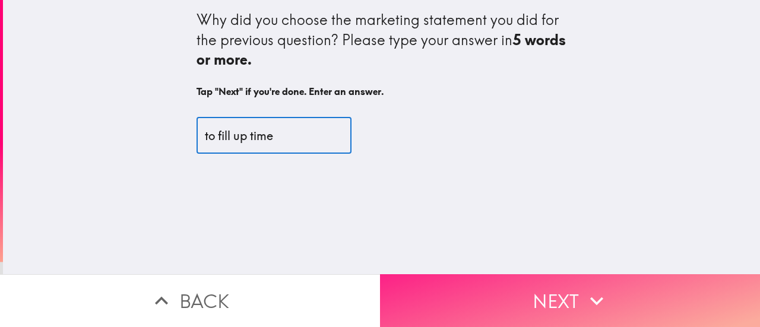
type input "to fill up time"
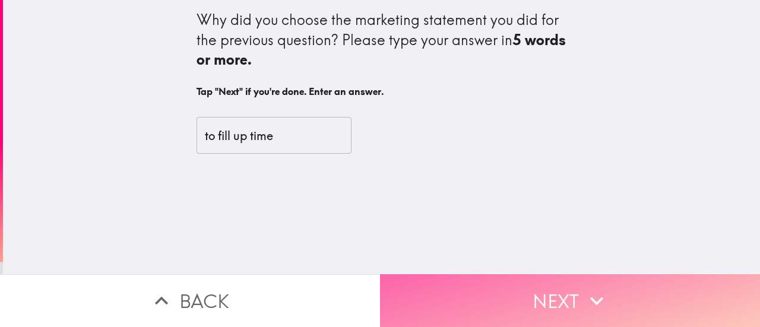
click at [428, 285] on button "Next" at bounding box center [570, 300] width 380 height 53
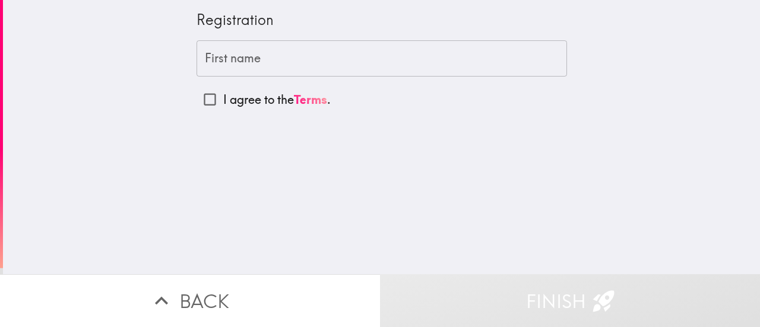
click at [225, 62] on input "First name" at bounding box center [381, 58] width 370 height 37
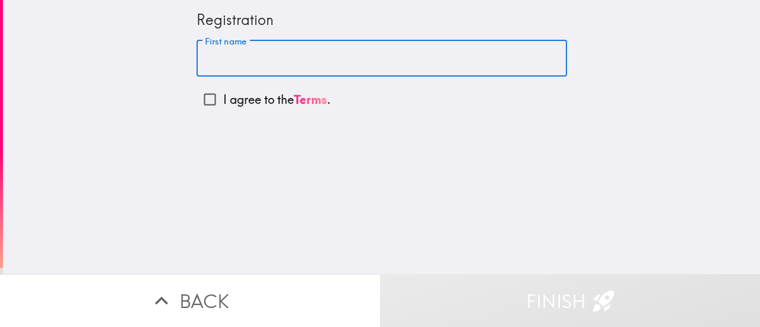
type input "[PERSON_NAME]"
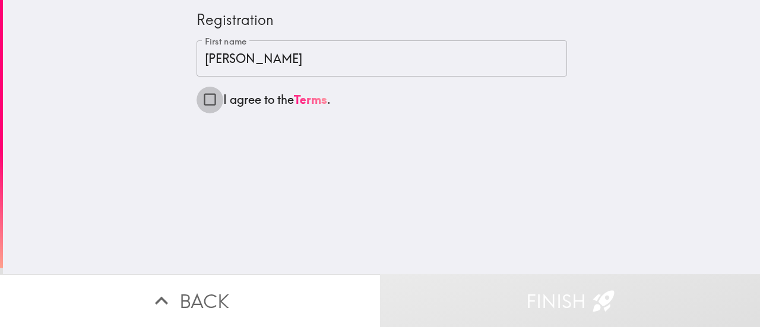
click at [197, 103] on input "I agree to the Terms ." at bounding box center [209, 99] width 27 height 27
checkbox input "true"
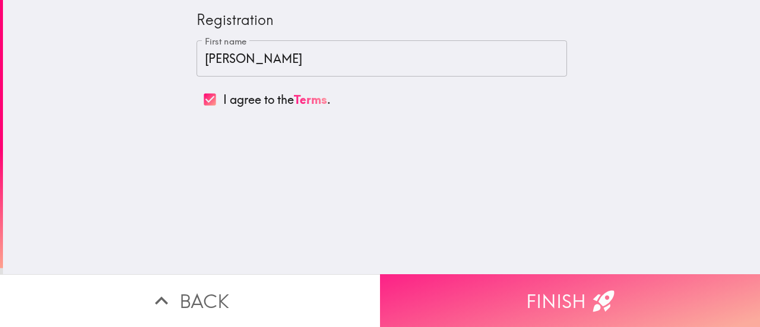
click at [459, 285] on button "Finish" at bounding box center [570, 300] width 380 height 53
